Goal: Find contact information: Find contact information

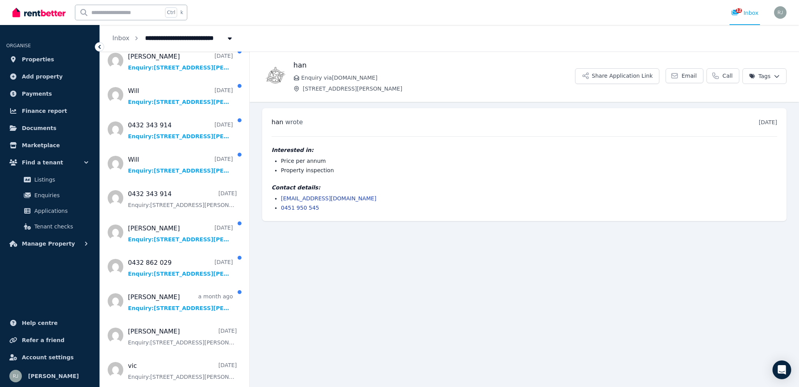
scroll to position [257, 0]
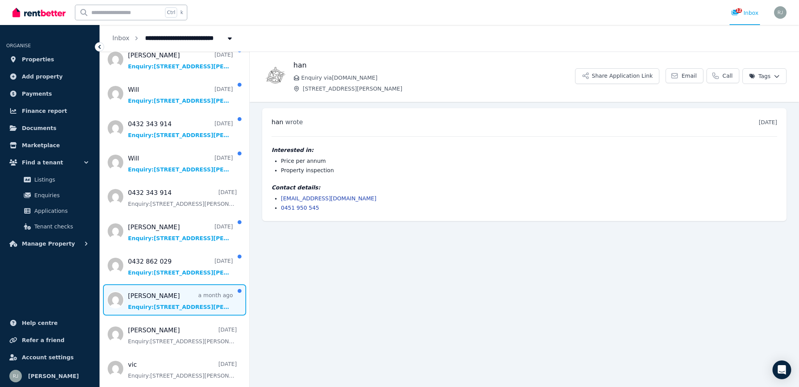
click at [162, 304] on span "Message list" at bounding box center [174, 299] width 149 height 31
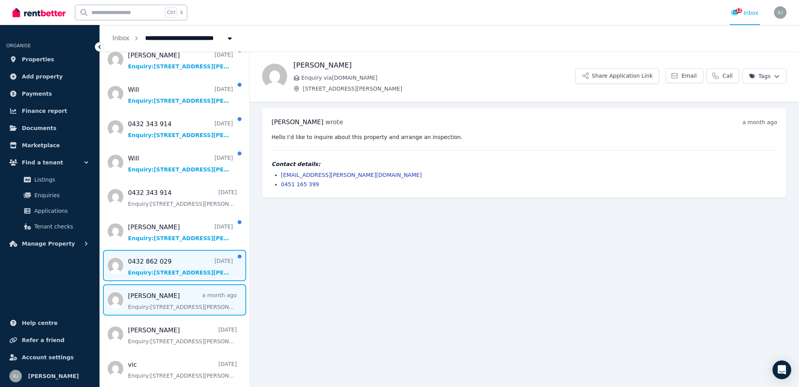
click at [159, 273] on span "Message list" at bounding box center [174, 265] width 149 height 31
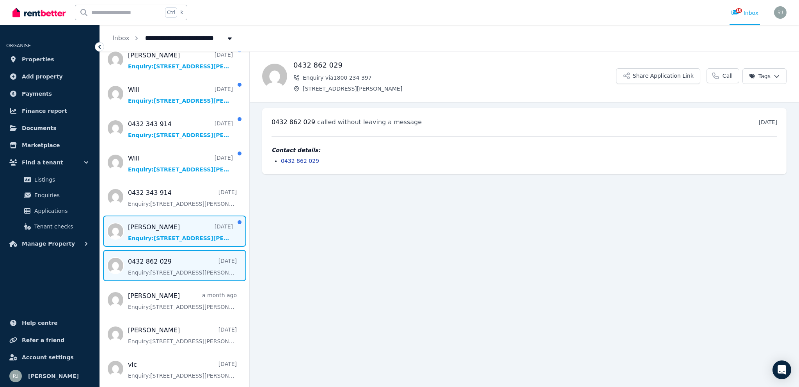
click at [158, 234] on span "Message list" at bounding box center [174, 230] width 149 height 31
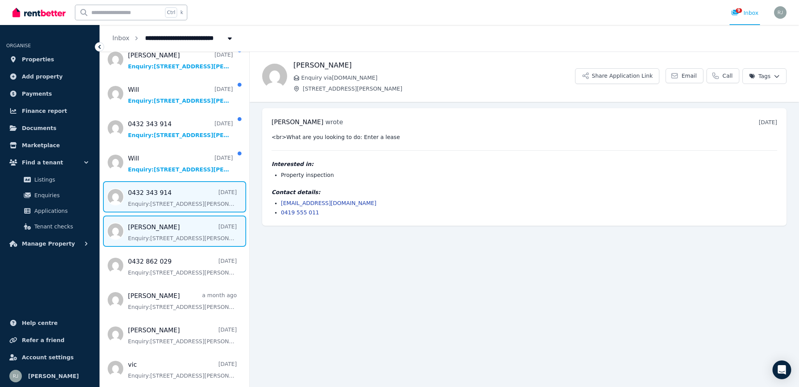
click at [191, 199] on span "Message list" at bounding box center [174, 196] width 149 height 31
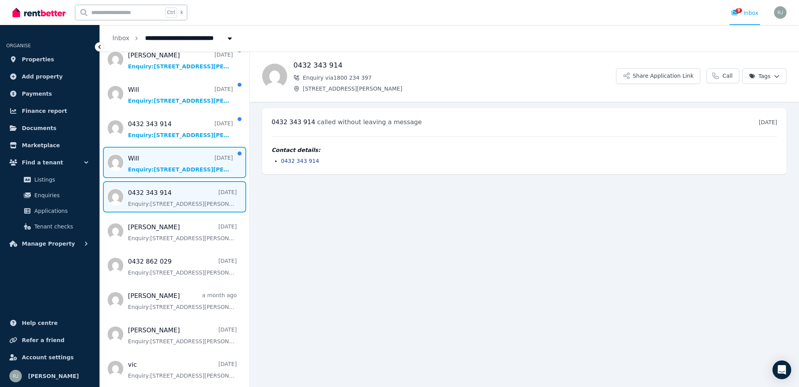
click at [161, 165] on span "Message list" at bounding box center [174, 162] width 149 height 31
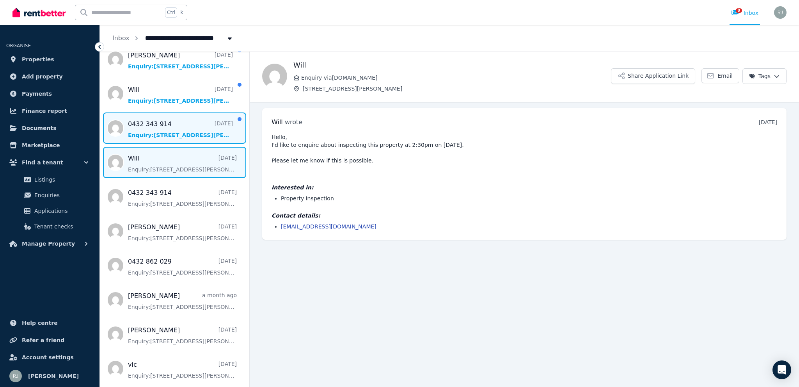
click at [178, 127] on span "Message list" at bounding box center [174, 127] width 149 height 31
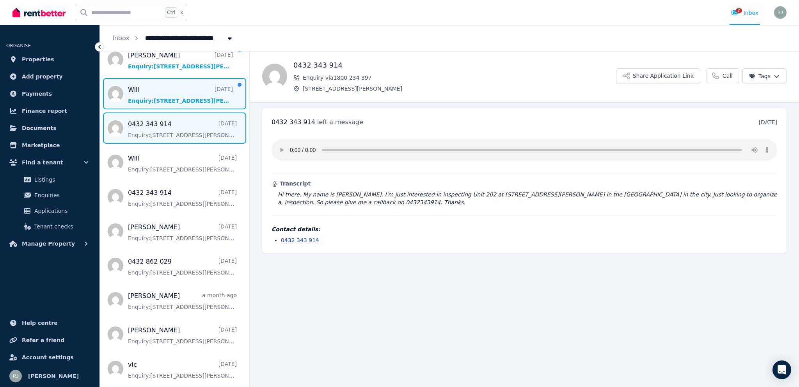
click at [173, 89] on span "Message list" at bounding box center [174, 93] width 149 height 31
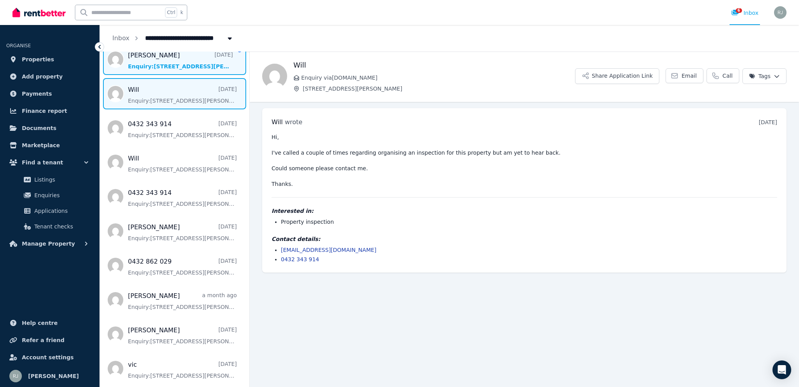
click at [180, 60] on span "Message list" at bounding box center [174, 59] width 149 height 31
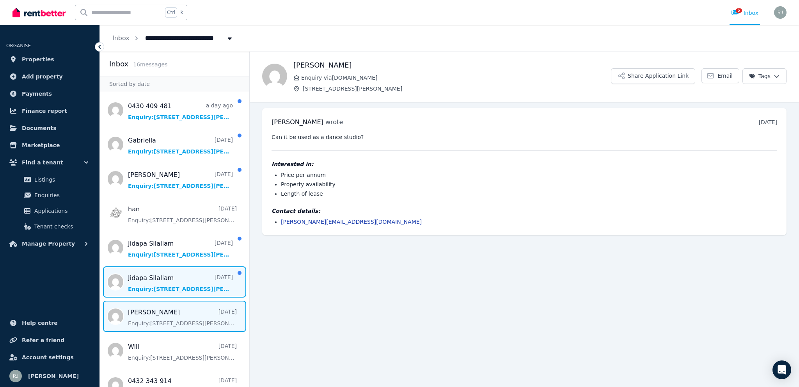
click at [186, 277] on span "Message list" at bounding box center [174, 281] width 149 height 31
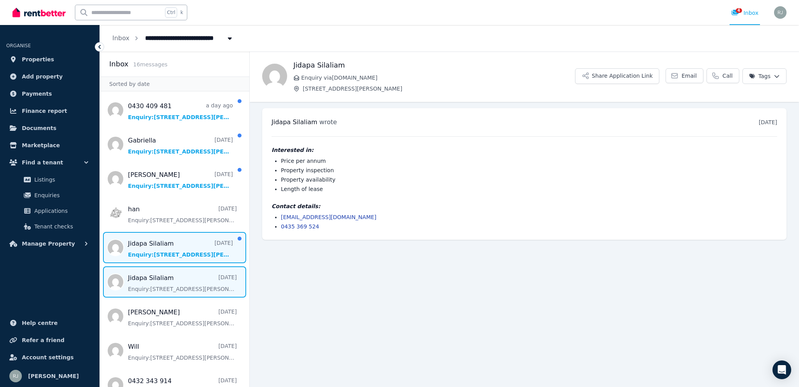
click at [183, 241] on span "Message list" at bounding box center [174, 247] width 149 height 31
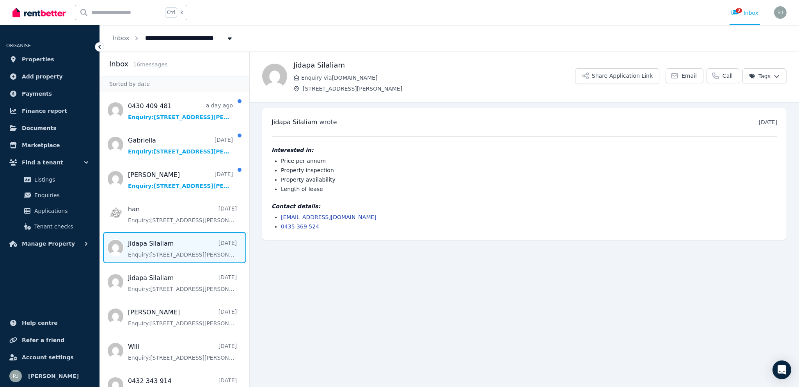
click at [318, 216] on link "[EMAIL_ADDRESS][DOMAIN_NAME]" at bounding box center [329, 217] width 96 height 6
drag, startPoint x: 343, startPoint y: 218, endPoint x: 275, endPoint y: 212, distance: 68.2
click at [275, 212] on div "Contact details: [EMAIL_ADDRESS][DOMAIN_NAME] 0435 369 524" at bounding box center [523, 216] width 505 height 28
copy link "[EMAIL_ADDRESS][DOMAIN_NAME]"
drag, startPoint x: 320, startPoint y: 191, endPoint x: 281, endPoint y: 162, distance: 48.2
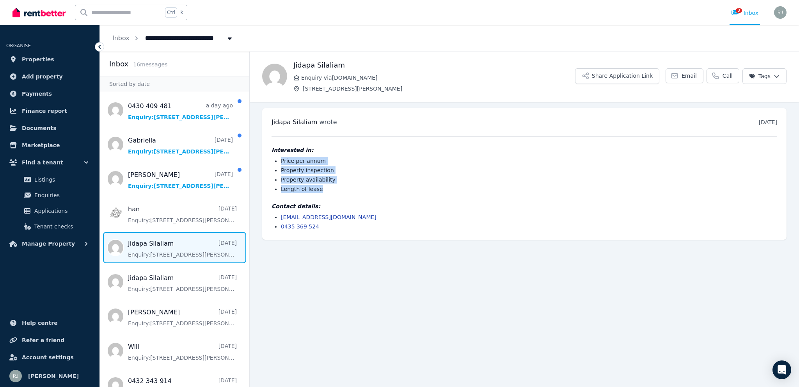
click at [281, 162] on ul "Price per annum Property inspection Property availability Length of lease" at bounding box center [523, 175] width 505 height 36
copy ul "Price per annum Property inspection Property availability Length of lease"
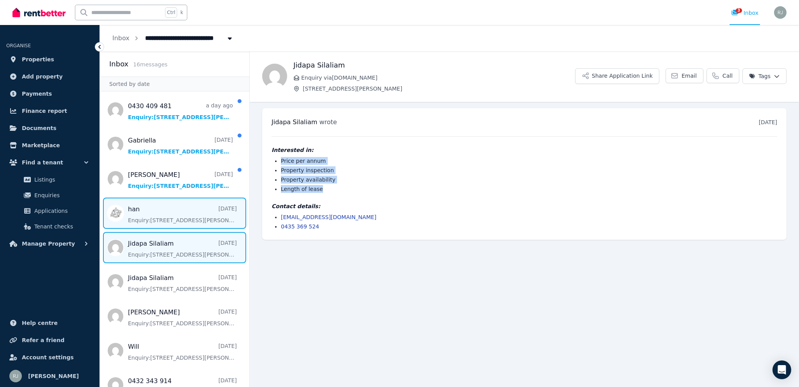
click at [165, 216] on span "Message list" at bounding box center [174, 212] width 149 height 31
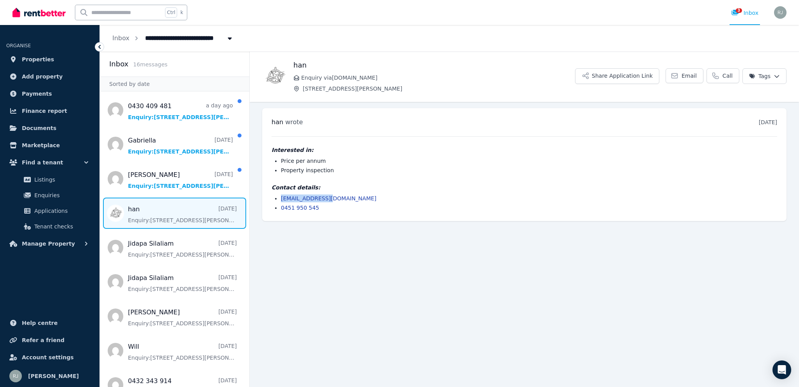
drag, startPoint x: 334, startPoint y: 198, endPoint x: 274, endPoint y: 198, distance: 60.1
click at [274, 198] on ul "[EMAIL_ADDRESS][DOMAIN_NAME] 0451 950 545" at bounding box center [523, 202] width 505 height 17
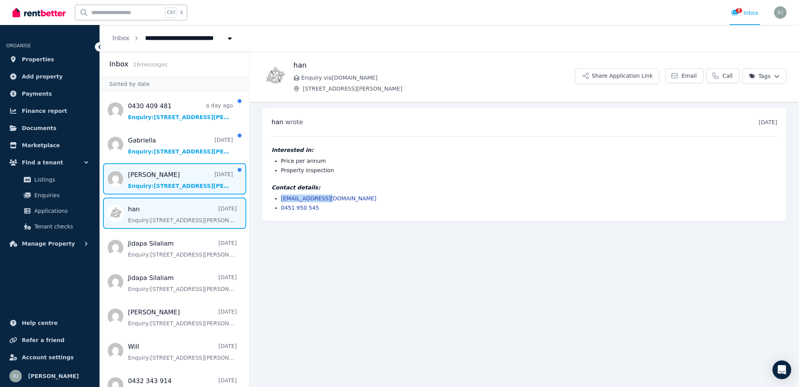
click at [144, 174] on span "Message list" at bounding box center [174, 178] width 149 height 31
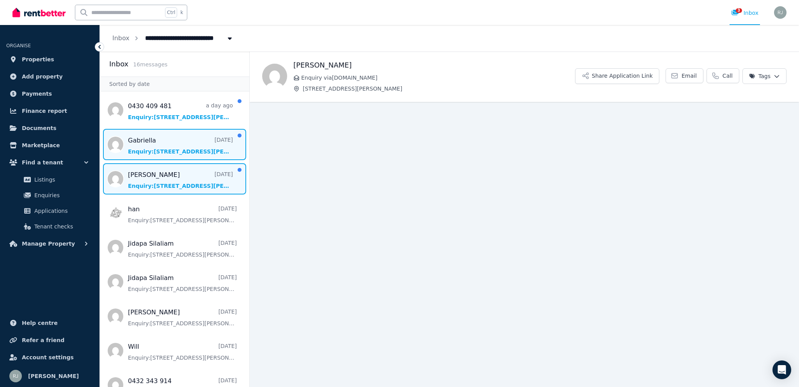
click at [143, 145] on span "Message list" at bounding box center [174, 144] width 149 height 31
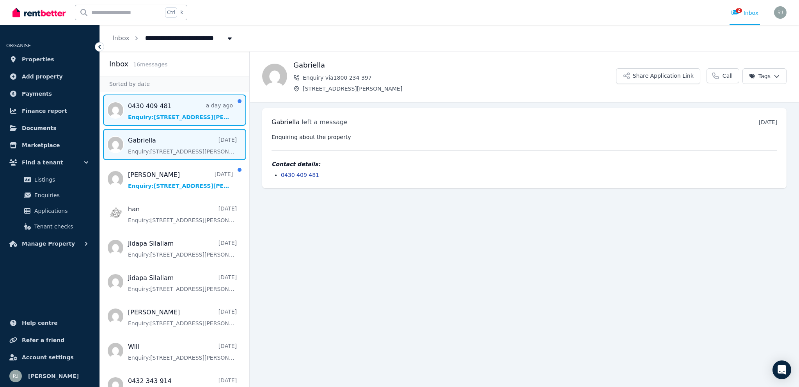
click at [161, 105] on span "Message list" at bounding box center [174, 109] width 149 height 31
